Goal: Download file/media

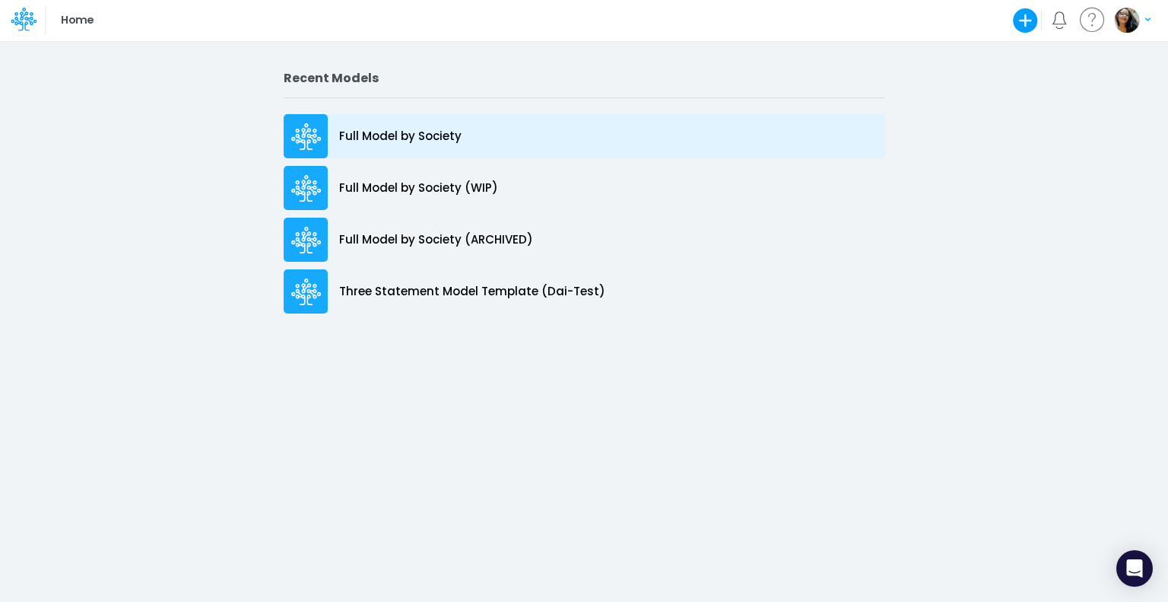
click at [416, 130] on p "Full Model by Society" at bounding box center [400, 136] width 122 height 17
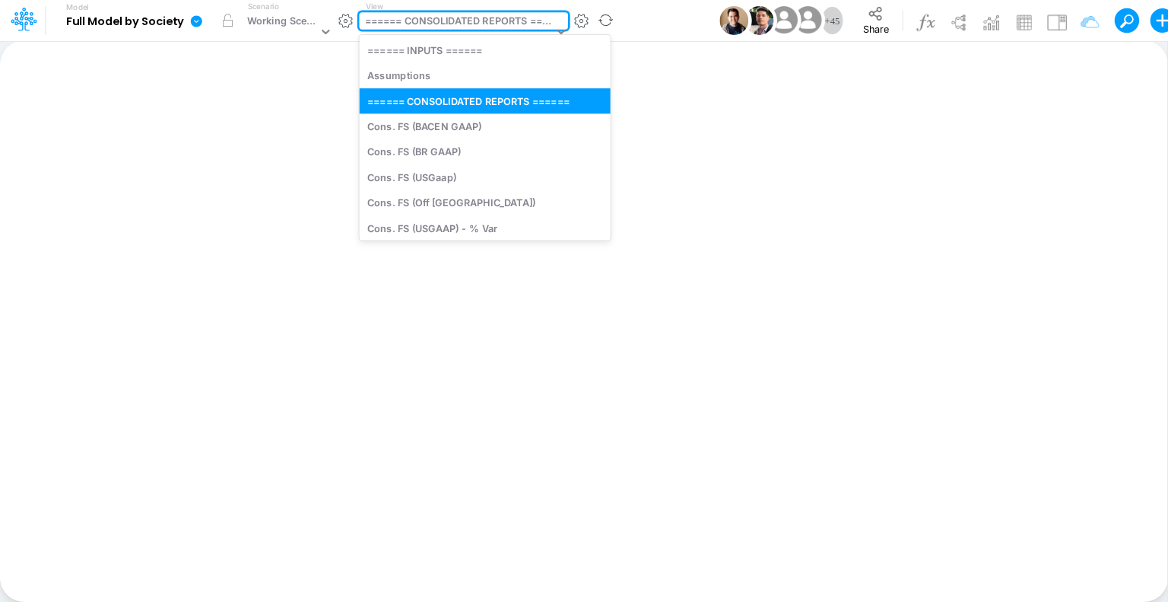
click at [449, 21] on div "====== CONSOLIDATED REPORTS ======" at bounding box center [459, 22] width 189 height 17
click at [440, 156] on div "Cons. FS (BR GAAP)" at bounding box center [484, 151] width 251 height 25
type input "Consolidated FS - BRGAAP"
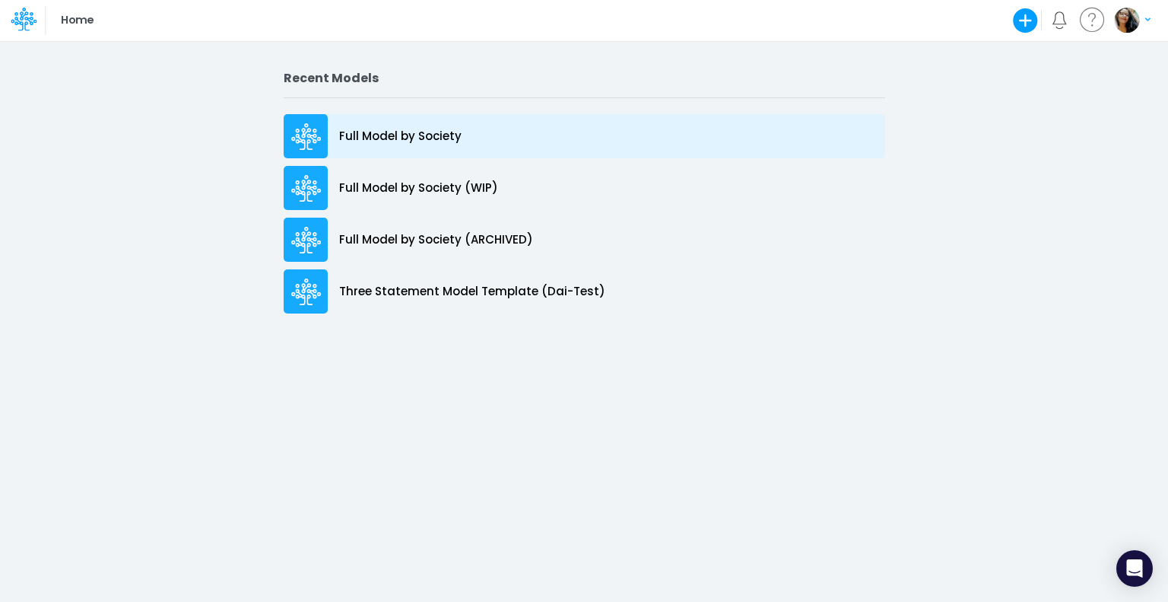
click at [339, 131] on p "Full Model by Society" at bounding box center [400, 136] width 122 height 17
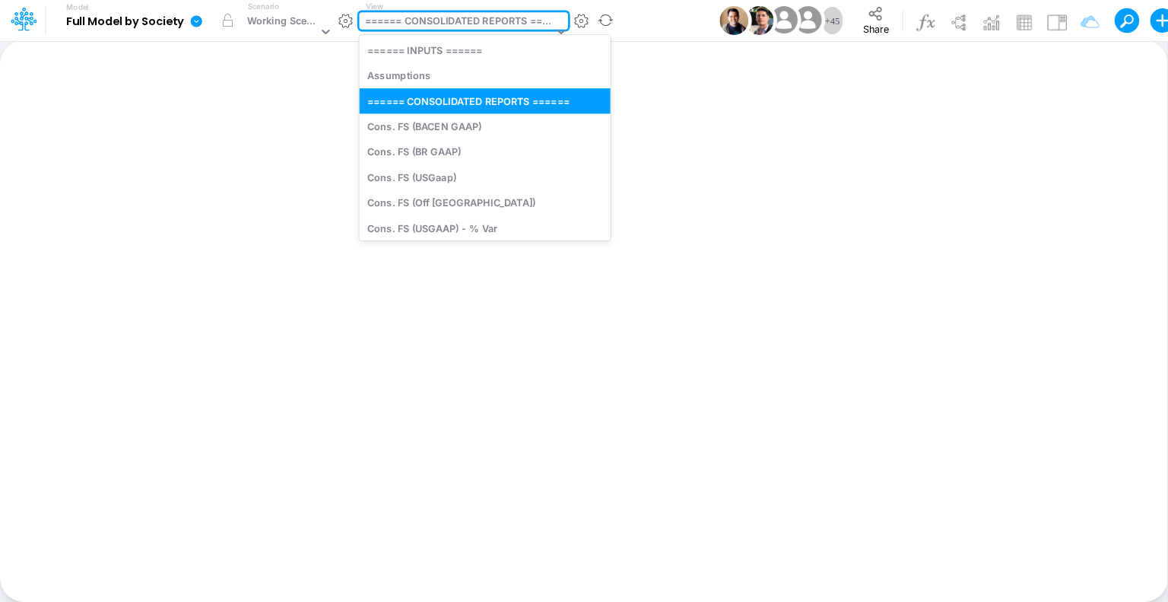
click at [490, 18] on div "====== CONSOLIDATED REPORTS ======" at bounding box center [459, 22] width 189 height 17
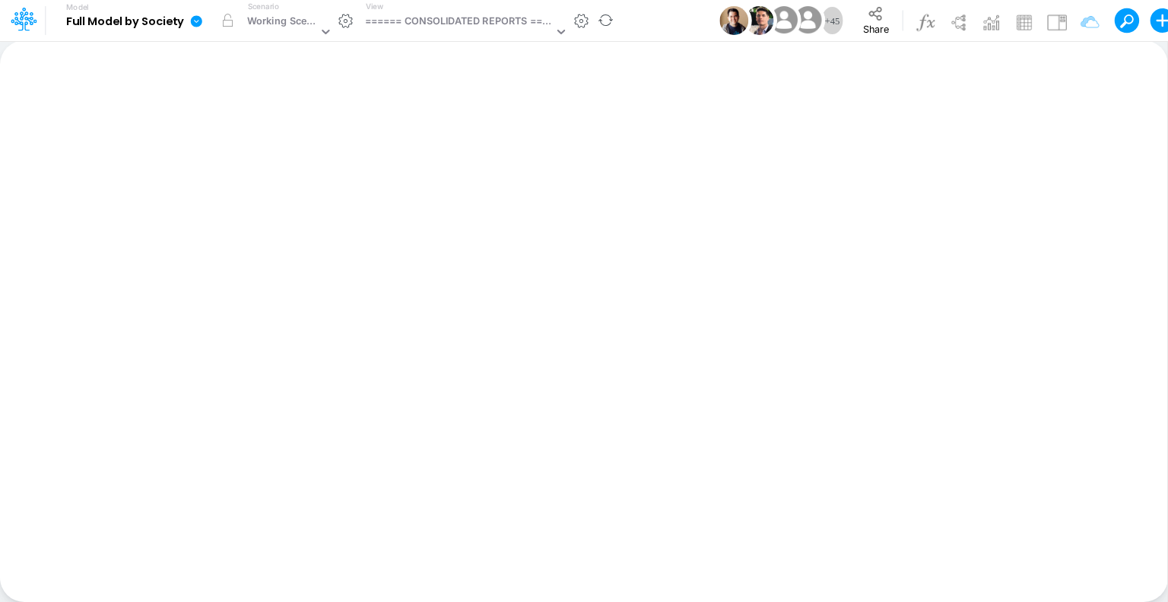
click at [181, 28] on b "Full Model by Society" at bounding box center [125, 22] width 118 height 14
click at [195, 21] on icon at bounding box center [196, 21] width 14 height 14
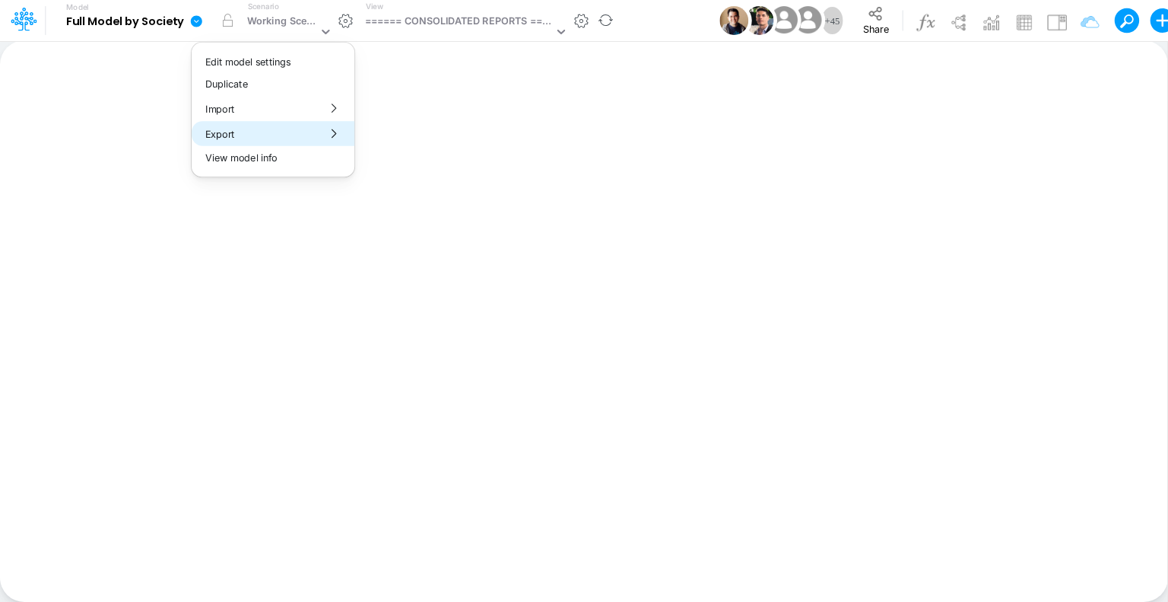
click at [311, 129] on button "Export" at bounding box center [273, 133] width 163 height 25
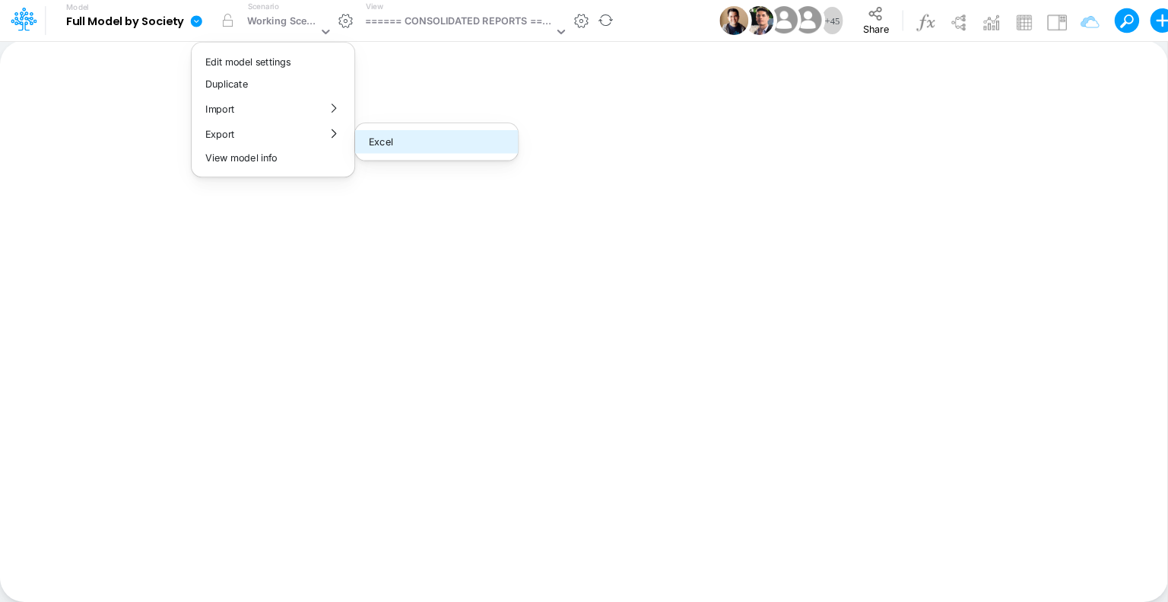
click at [421, 139] on button "Excel" at bounding box center [436, 142] width 163 height 24
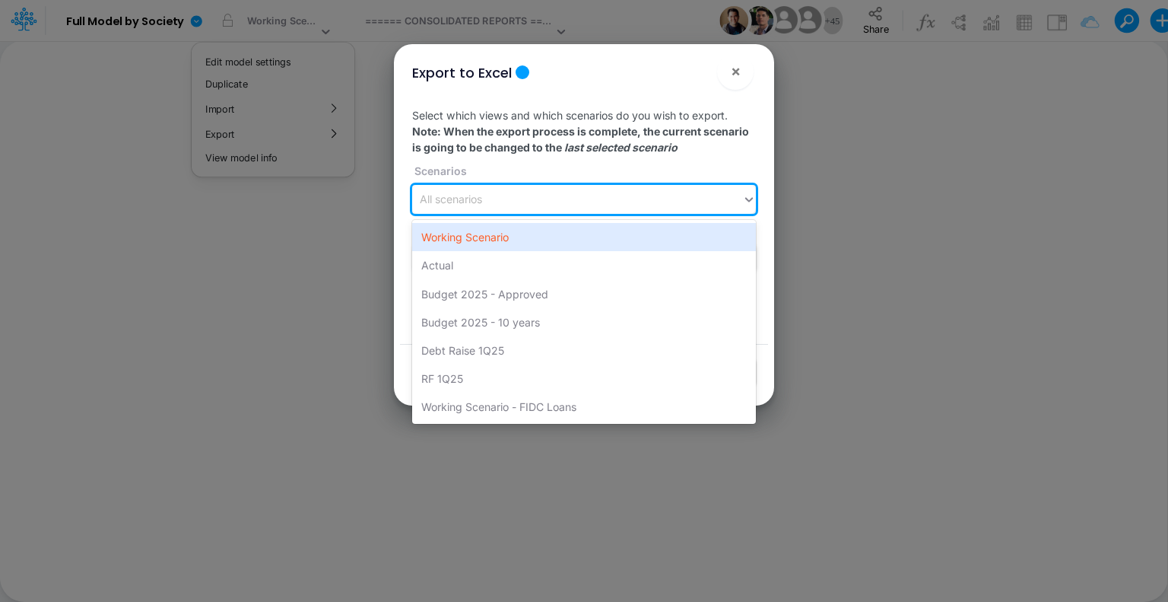
click at [462, 195] on div "All scenarios" at bounding box center [451, 200] width 62 height 16
click at [491, 235] on div "Working Scenario" at bounding box center [584, 237] width 344 height 28
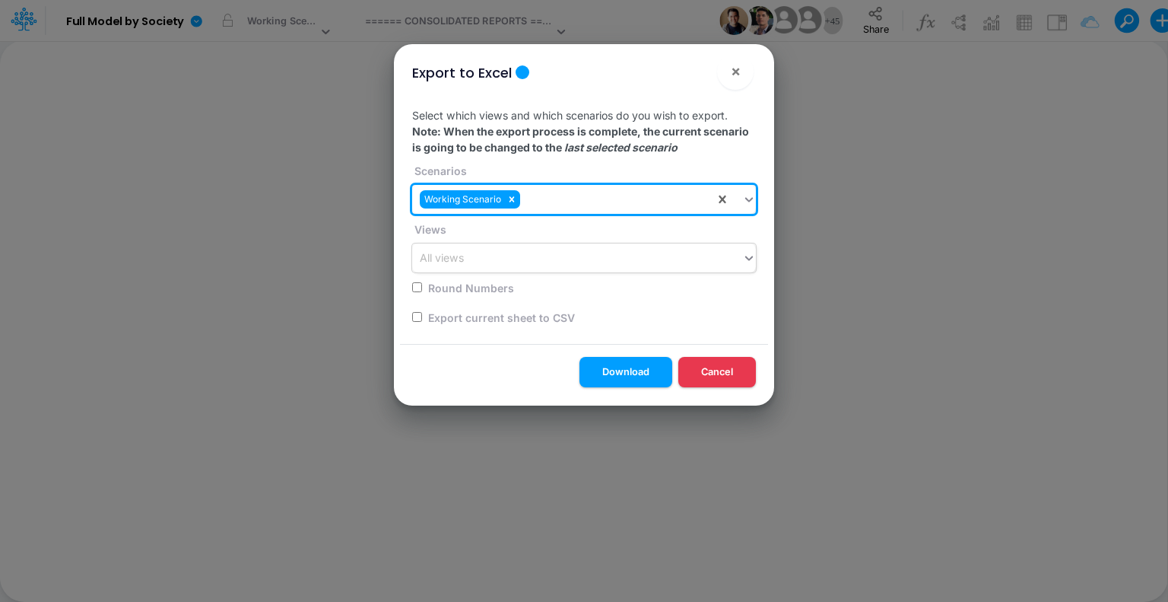
click at [485, 262] on div "All views" at bounding box center [577, 258] width 330 height 25
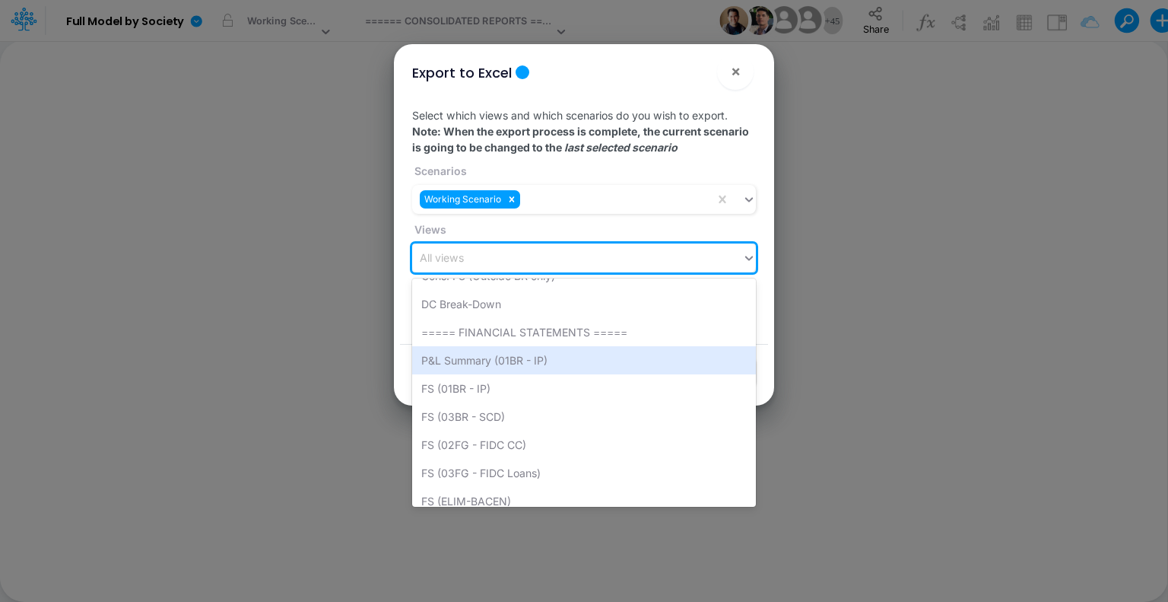
scroll to position [341, 0]
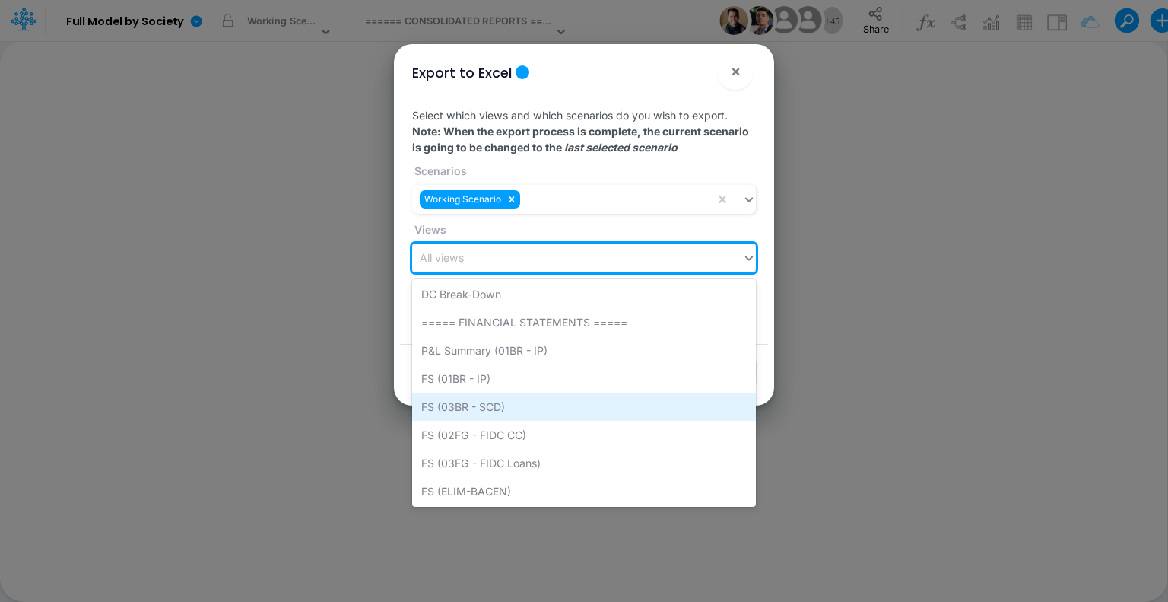
click at [504, 408] on div "FS (03BR - SCD)" at bounding box center [584, 406] width 344 height 28
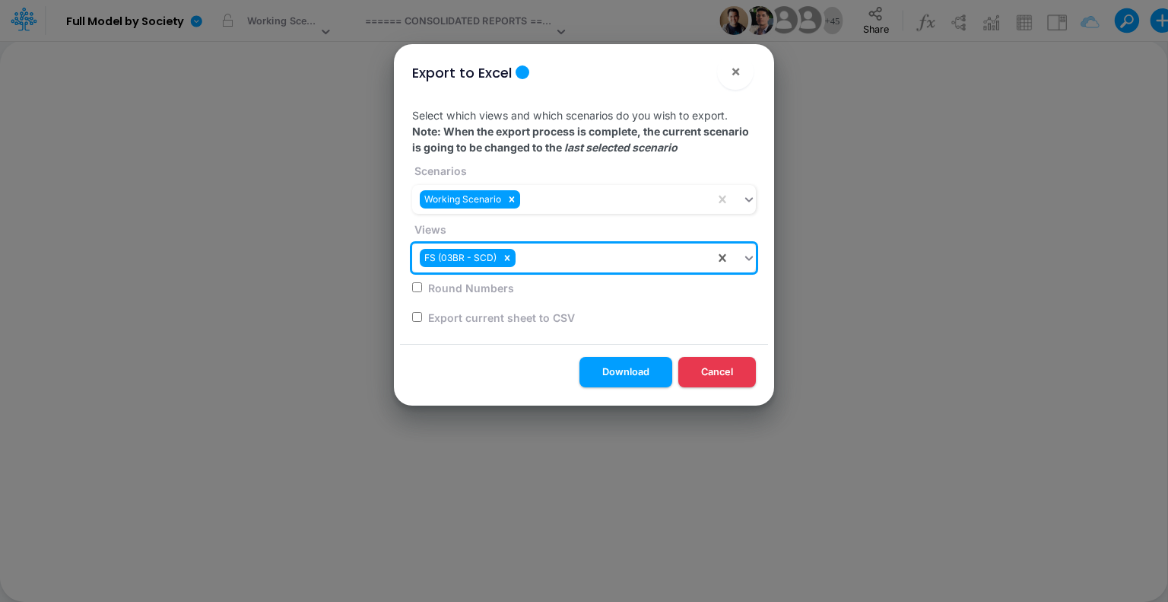
click at [666, 254] on div "FS (03BR - SCD)" at bounding box center [563, 258] width 303 height 25
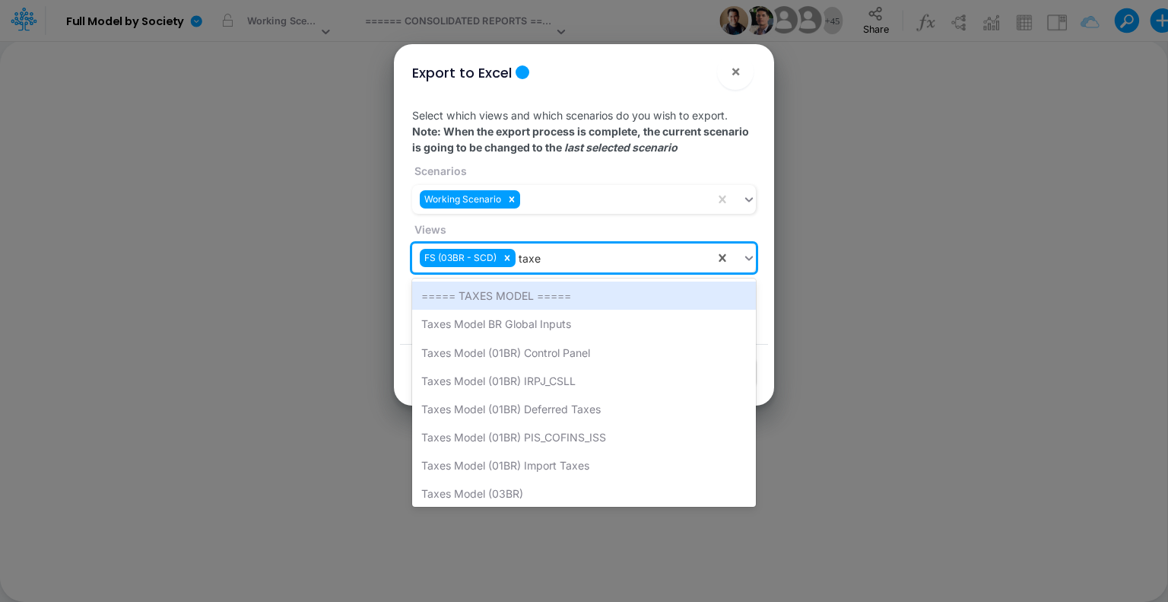
type input "taxes"
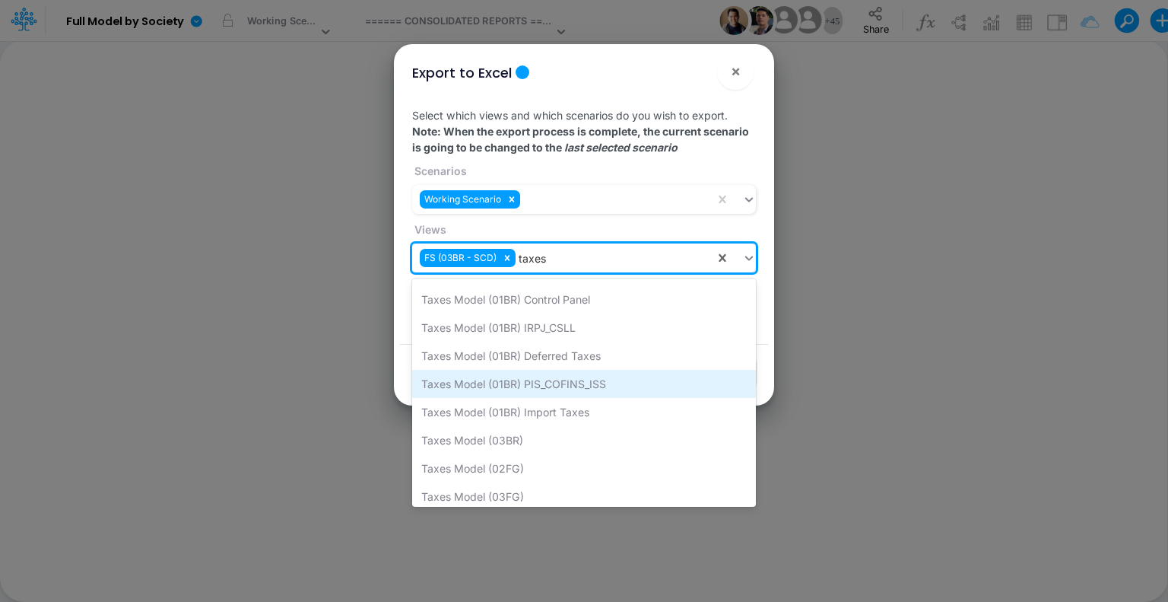
scroll to position [55, 0]
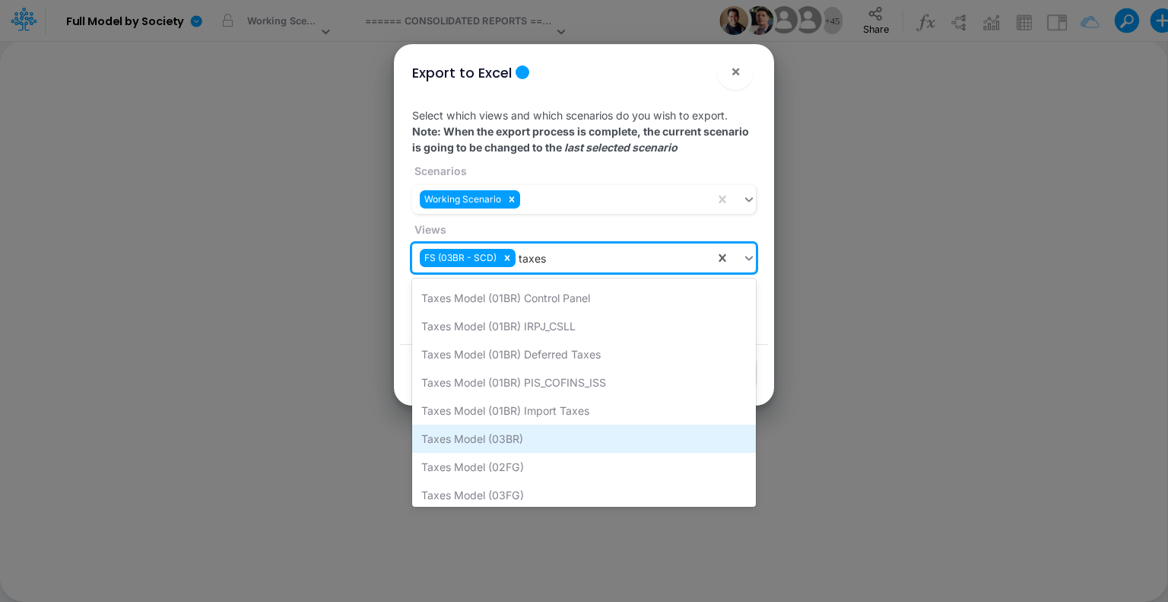
click at [564, 430] on div "Taxes Model (03BR)" at bounding box center [584, 438] width 344 height 28
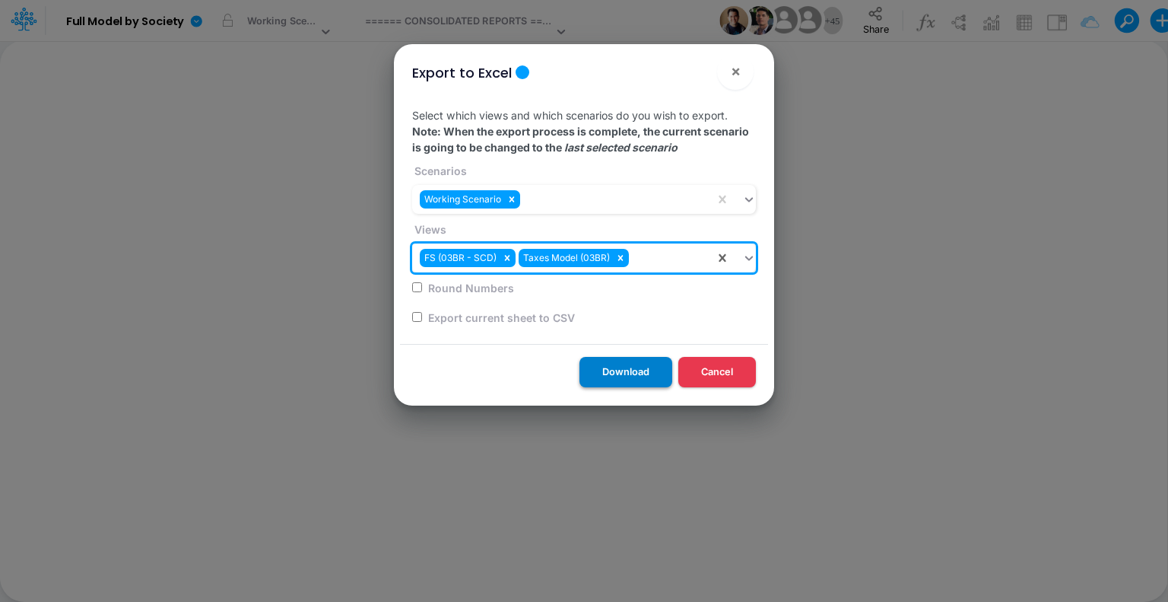
click at [639, 370] on button "Download" at bounding box center [626, 372] width 93 height 30
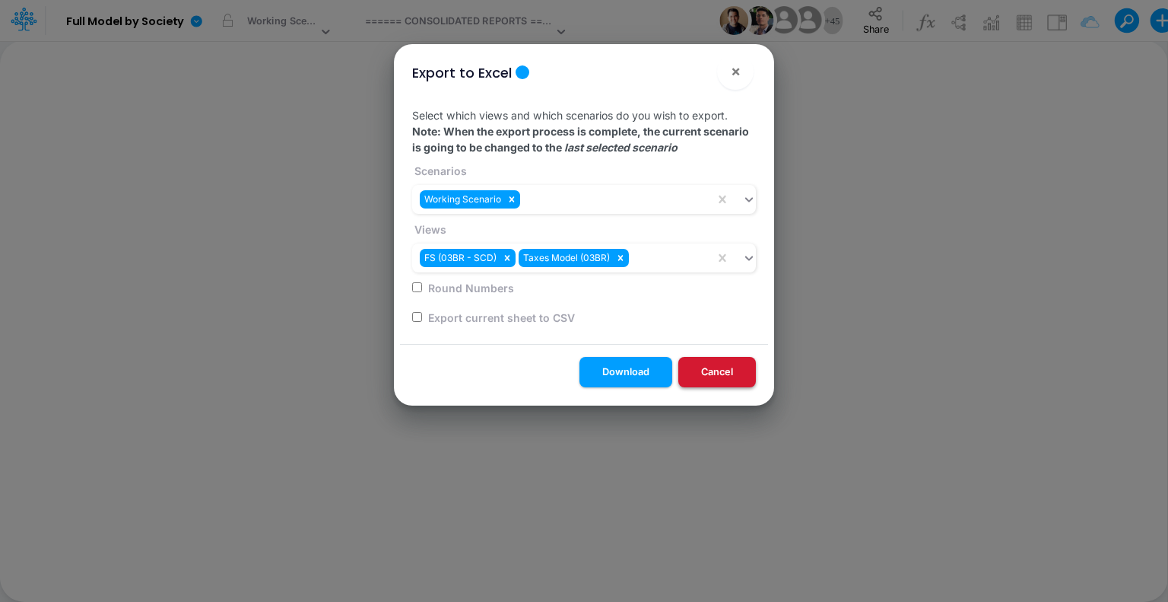
click at [713, 370] on button "Cancel" at bounding box center [717, 372] width 78 height 30
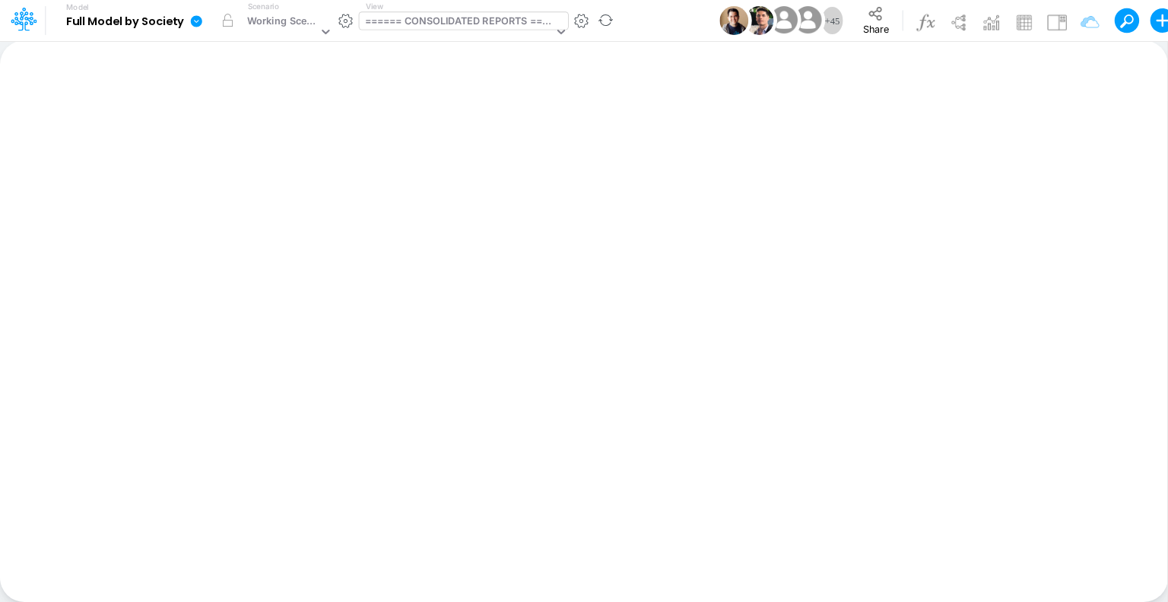
click at [440, 14] on div "====== CONSOLIDATED REPORTS ======" at bounding box center [459, 22] width 189 height 17
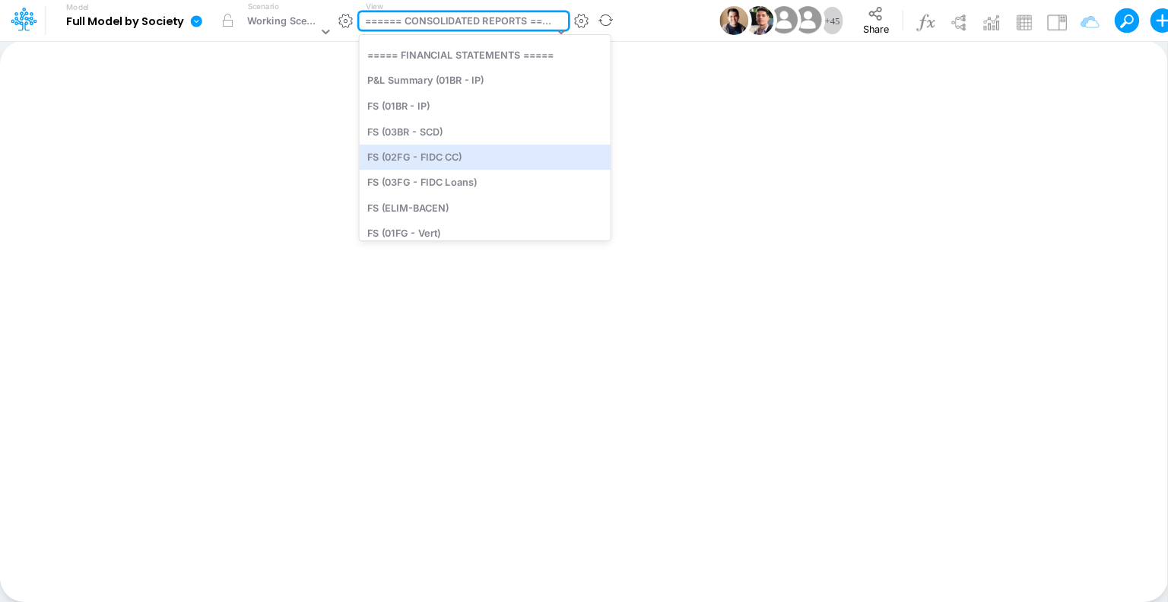
scroll to position [365, 0]
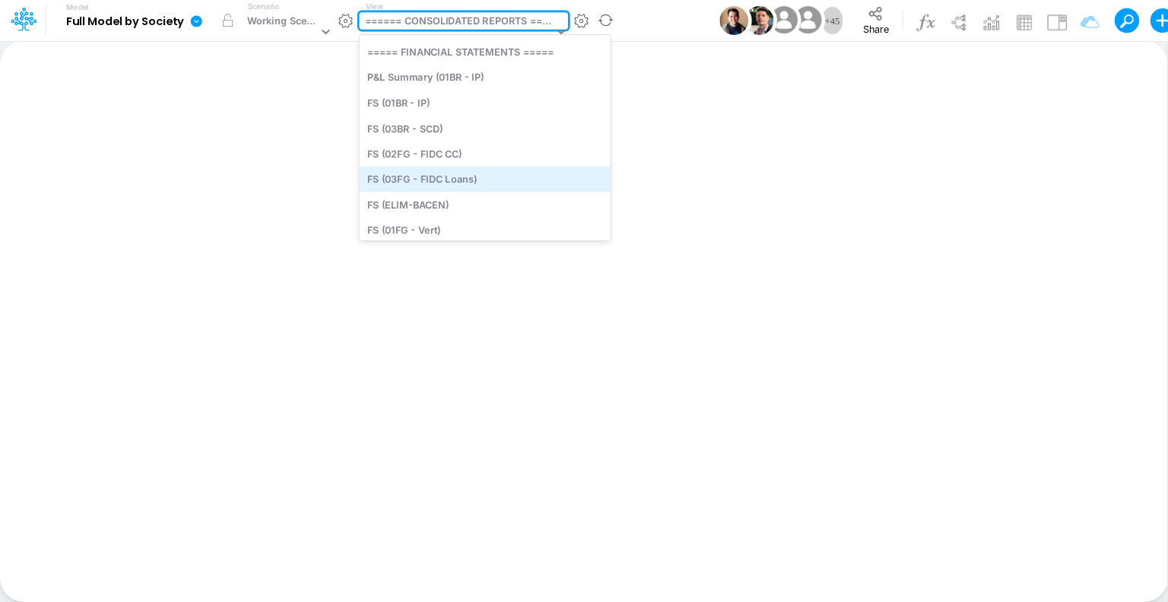
click at [456, 176] on div "FS (03FG - FIDC Loans)" at bounding box center [484, 178] width 251 height 25
